Goal: Task Accomplishment & Management: Use online tool/utility

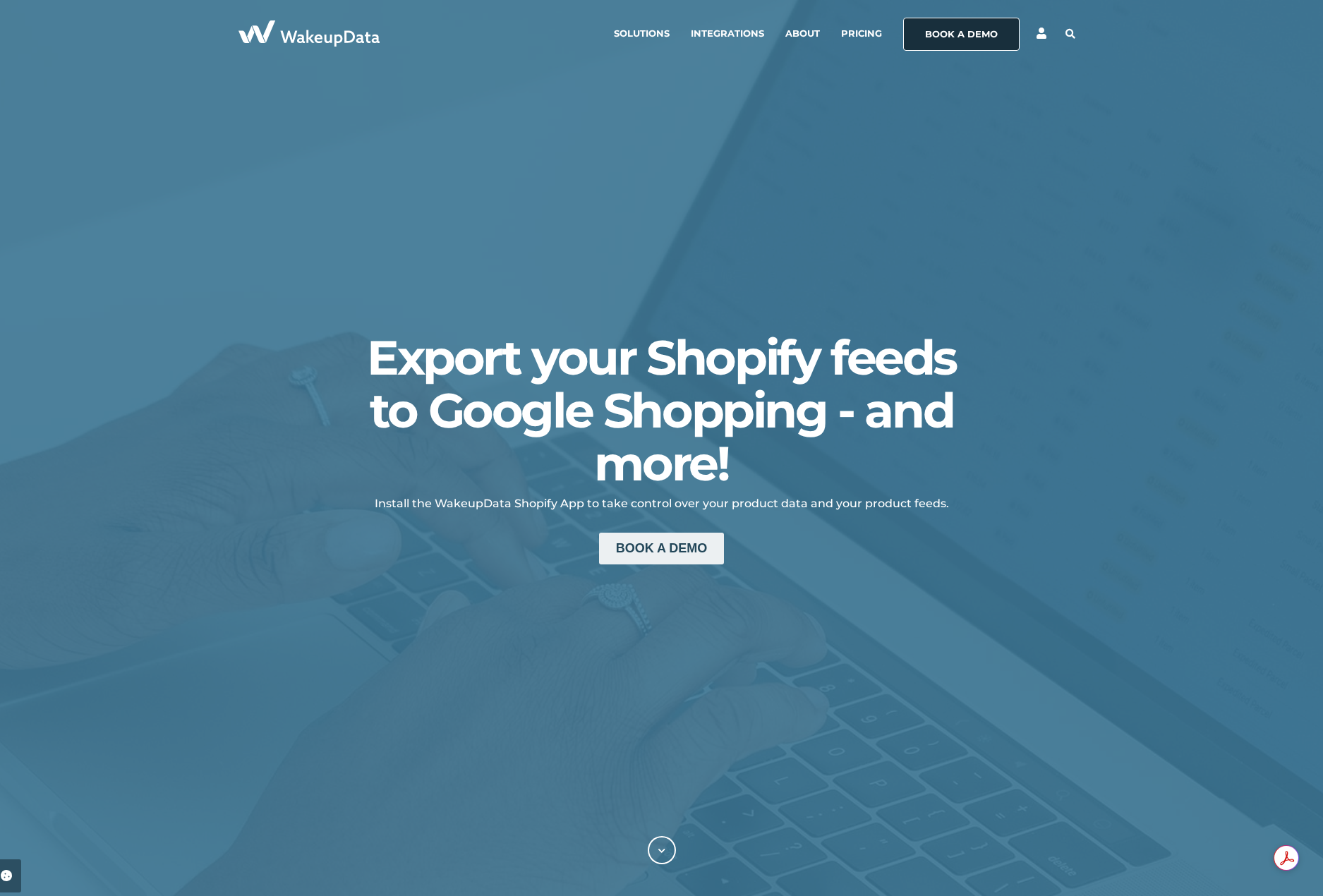
select select "DK"
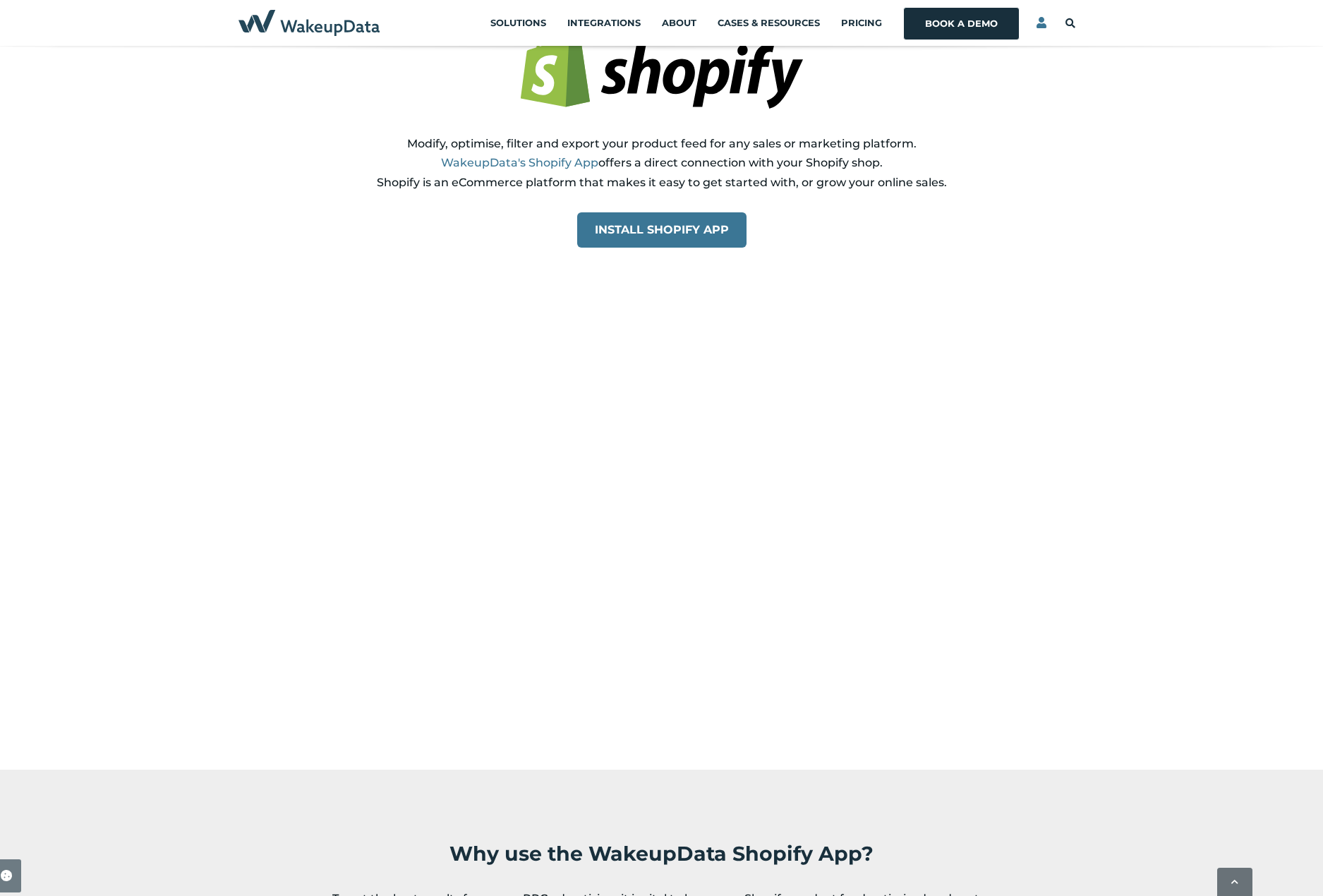
scroll to position [941, 0]
click at [865, 19] on link "Pricing" at bounding box center [862, 23] width 41 height 39
select select "DK"
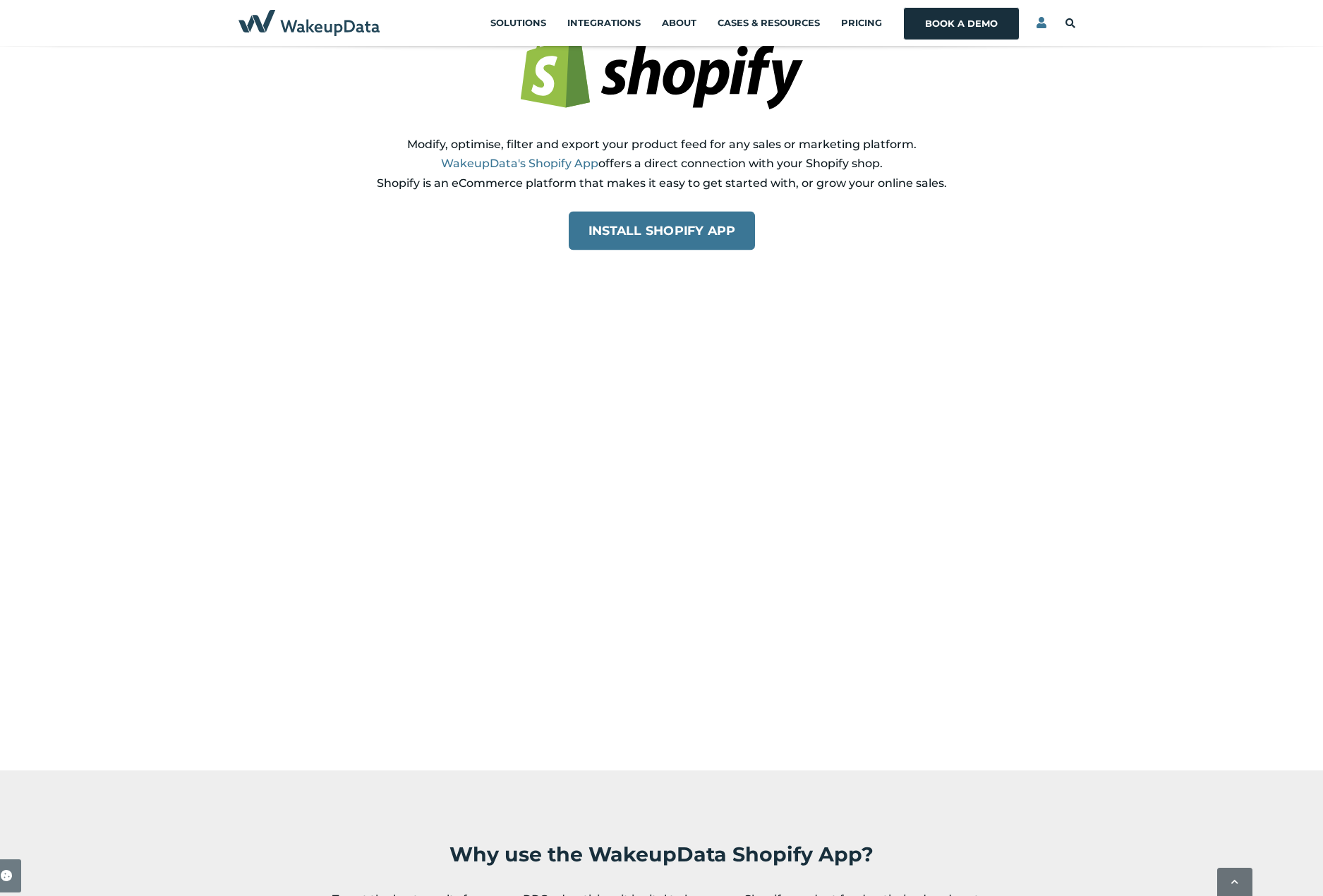
click at [680, 235] on span "Install Shopify App" at bounding box center [661, 230] width 147 height 15
select select "DK"
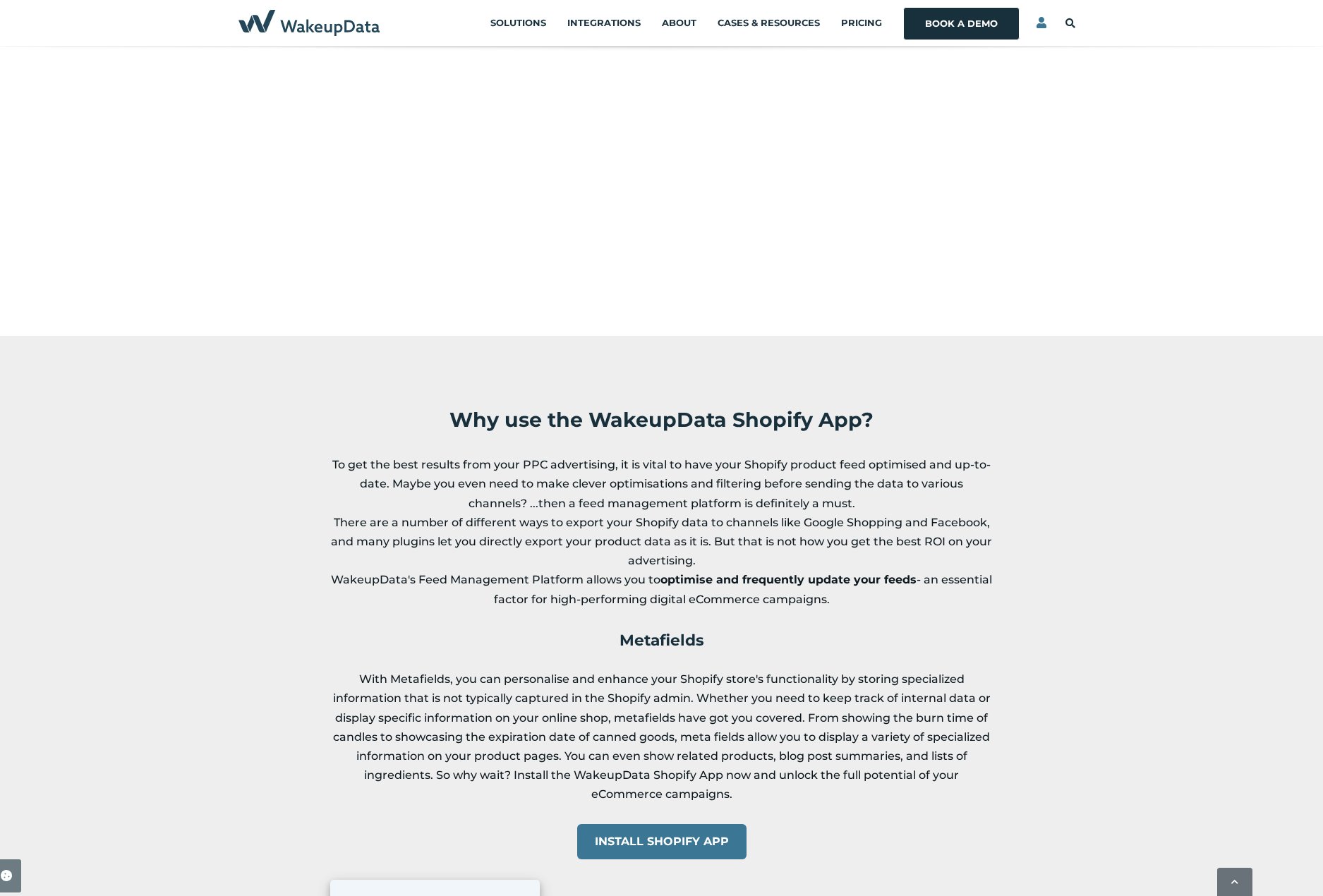
scroll to position [1223, 0]
